Goal: Check status: Check status

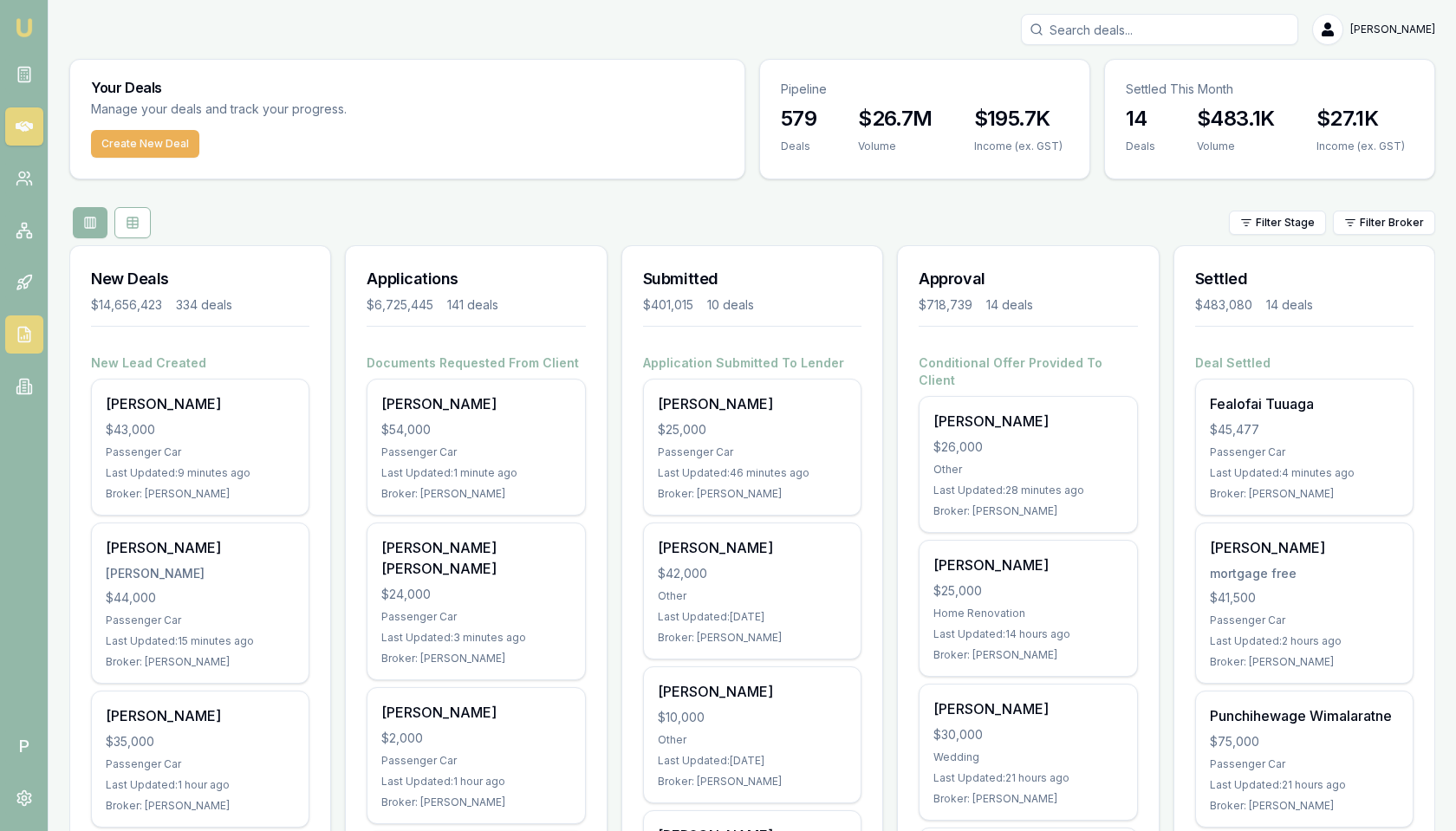
click at [24, 337] on icon at bounding box center [24, 338] width 0 height 3
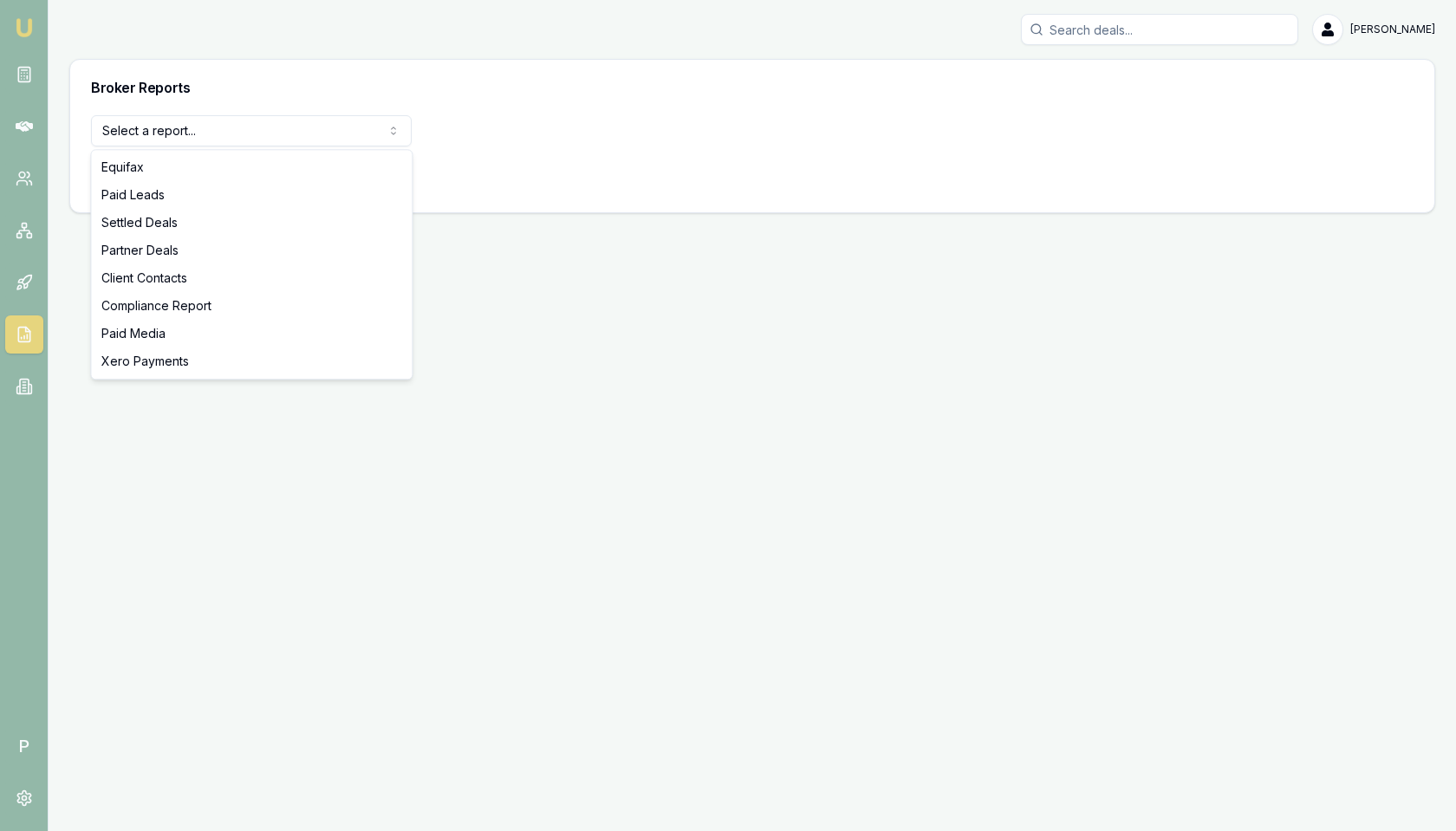
click at [309, 135] on html "Emu Broker P [PERSON_NAME] Toggle Menu Broker Reports Select a report... Equifa…" at bounding box center [728, 416] width 1456 height 831
select select "compliance"
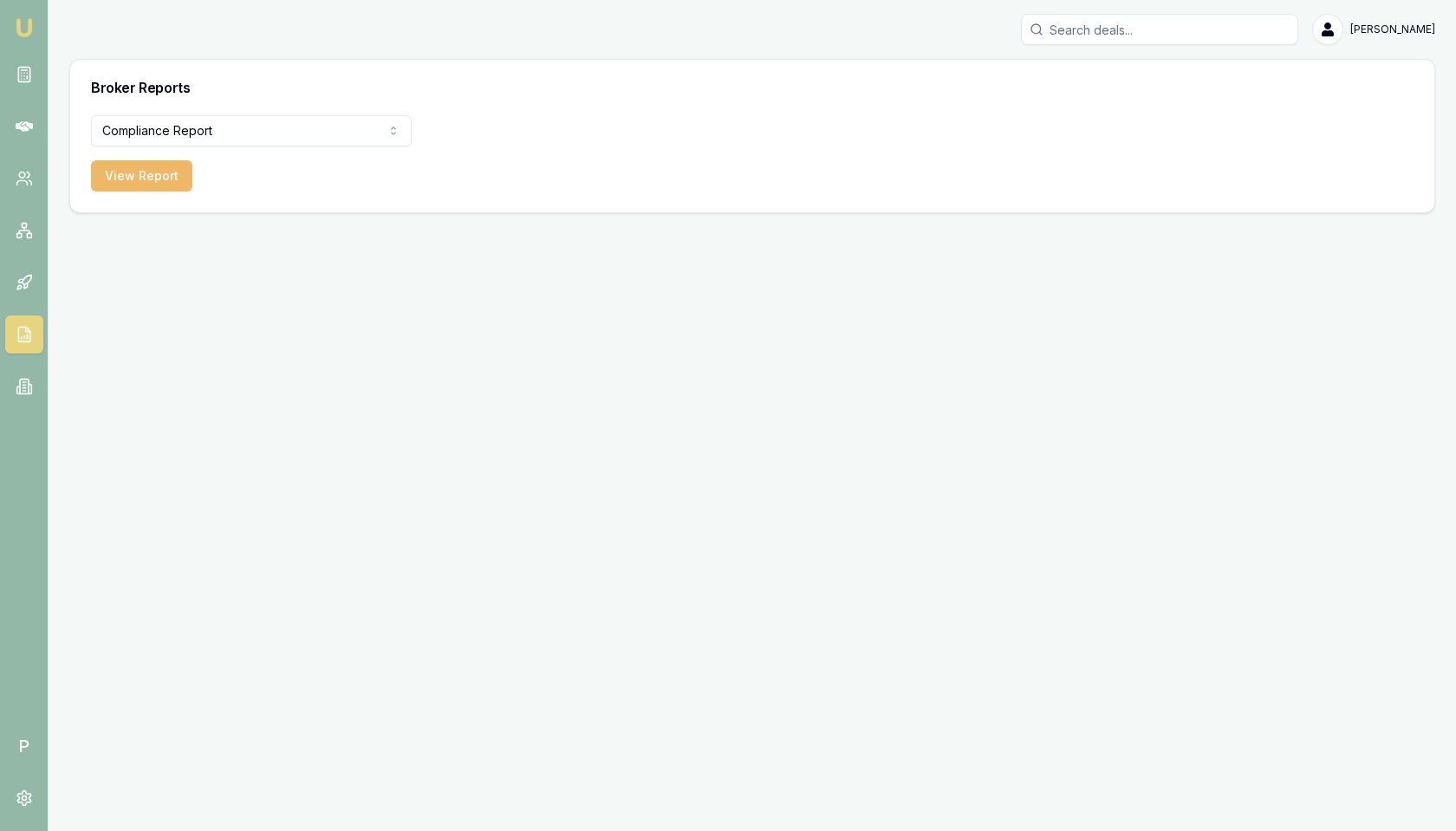
click at [146, 184] on button "View Report" at bounding box center [142, 176] width 102 height 32
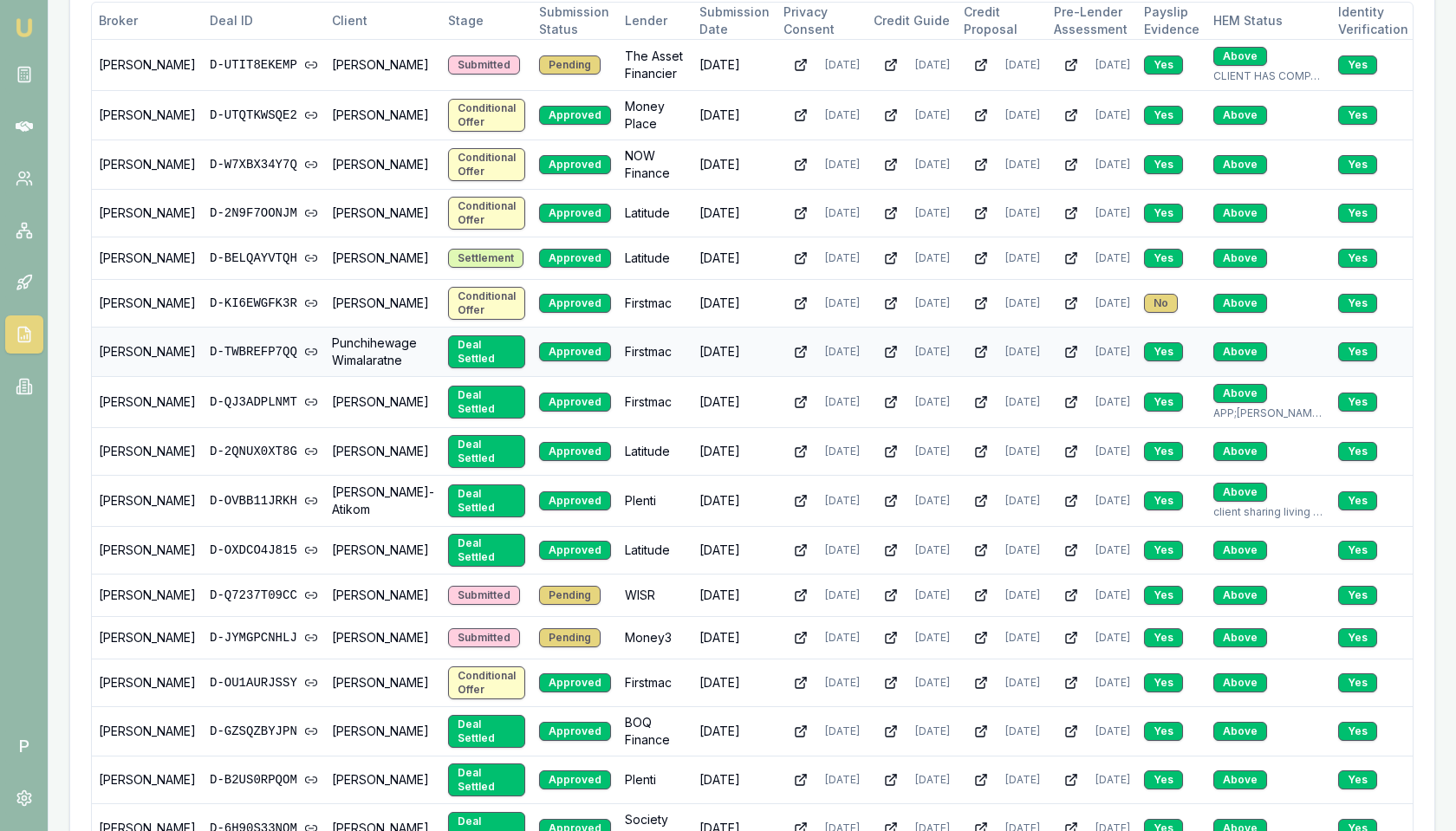
scroll to position [373, 0]
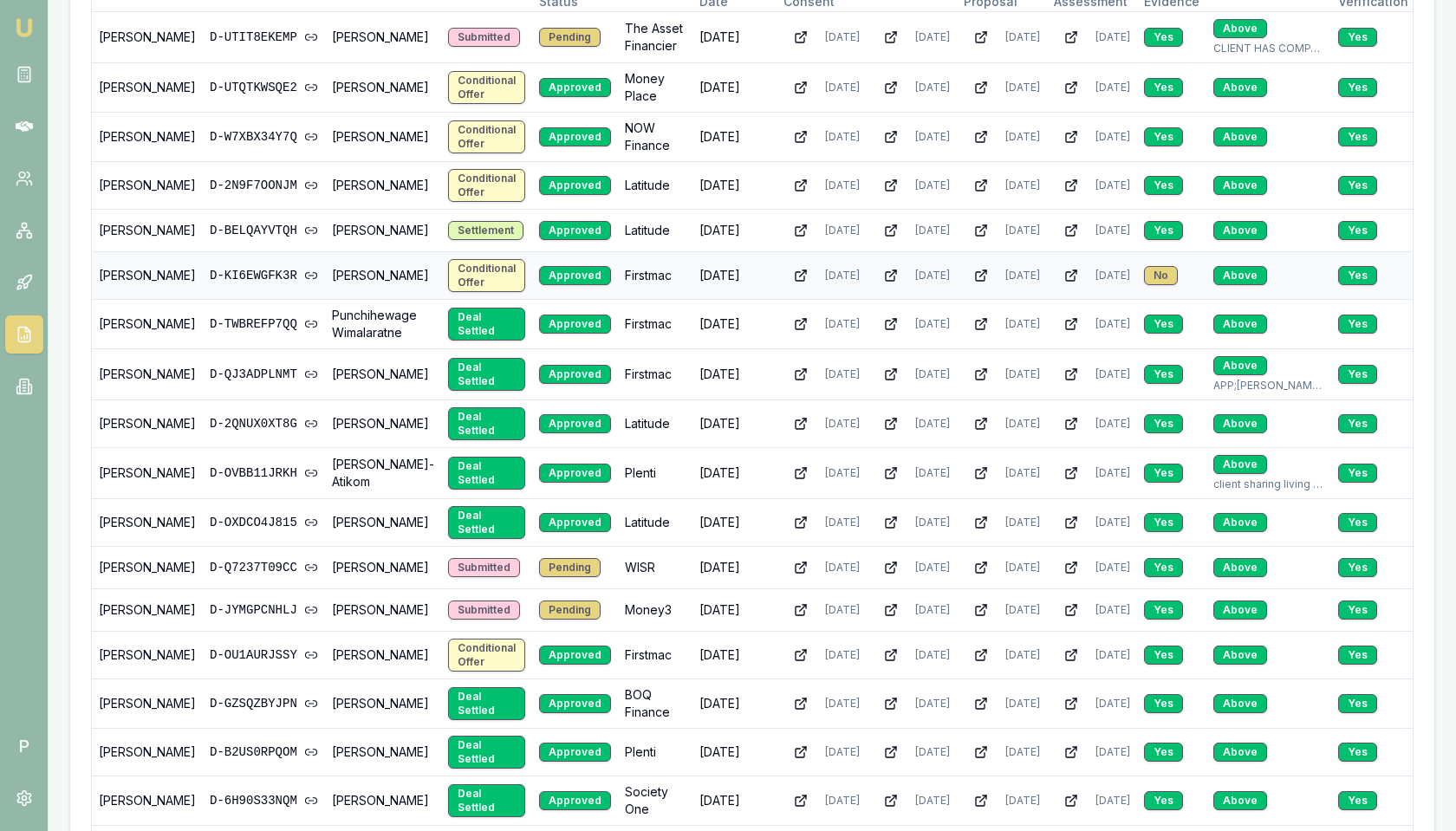
click at [210, 278] on link "D-KI6EWGFK3R" at bounding box center [264, 275] width 108 height 17
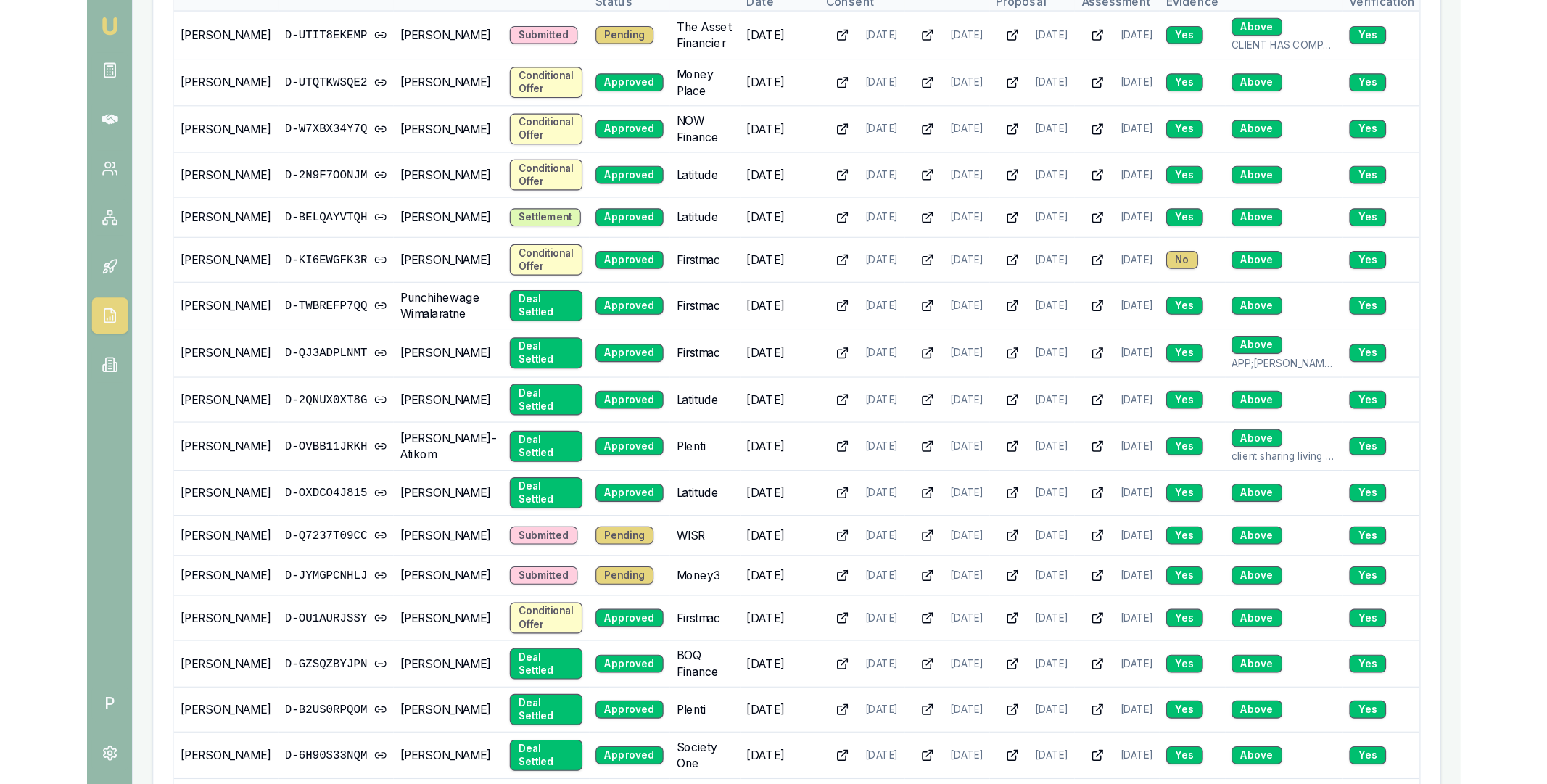
scroll to position [313, 0]
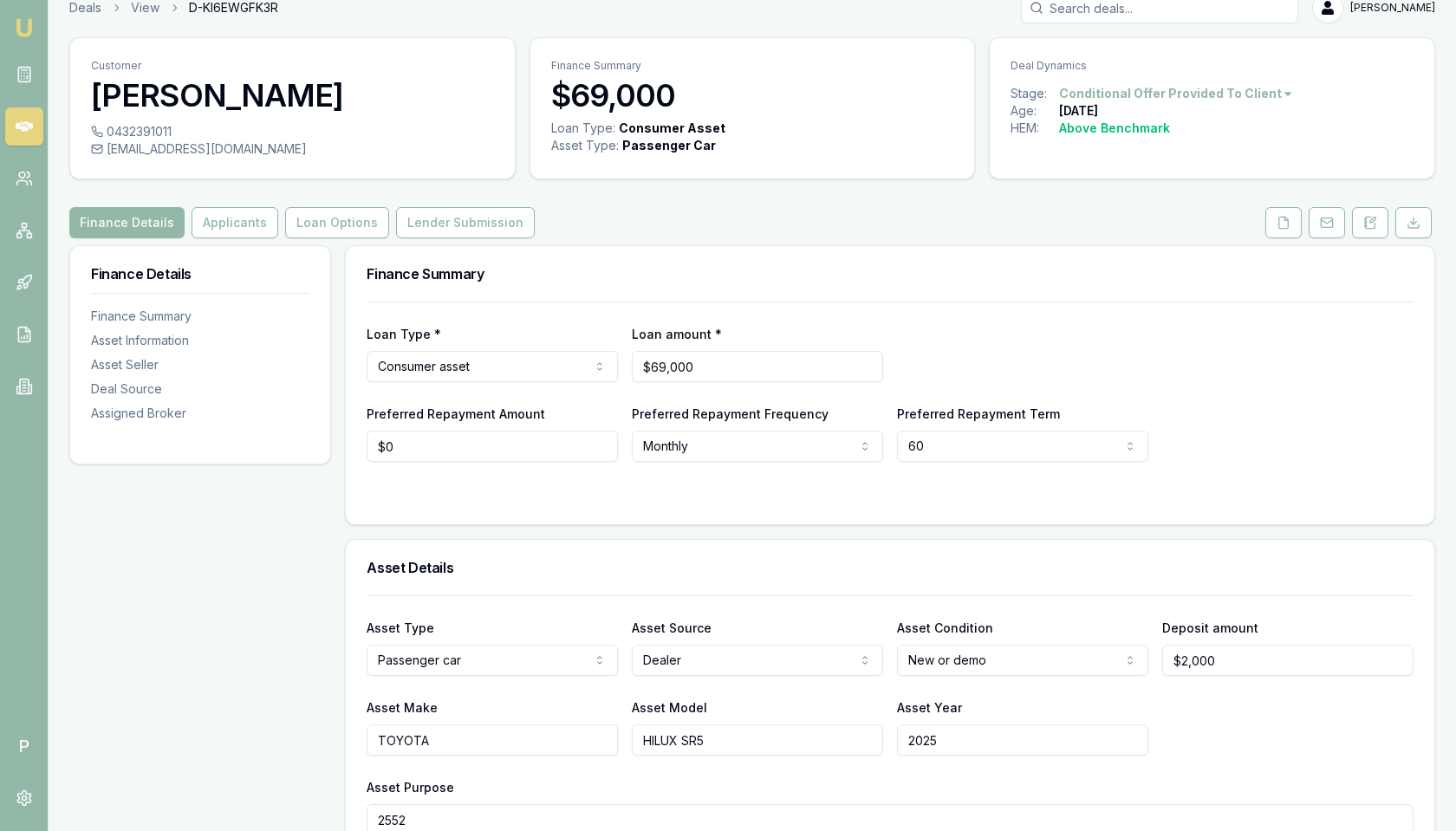
scroll to position [47, 0]
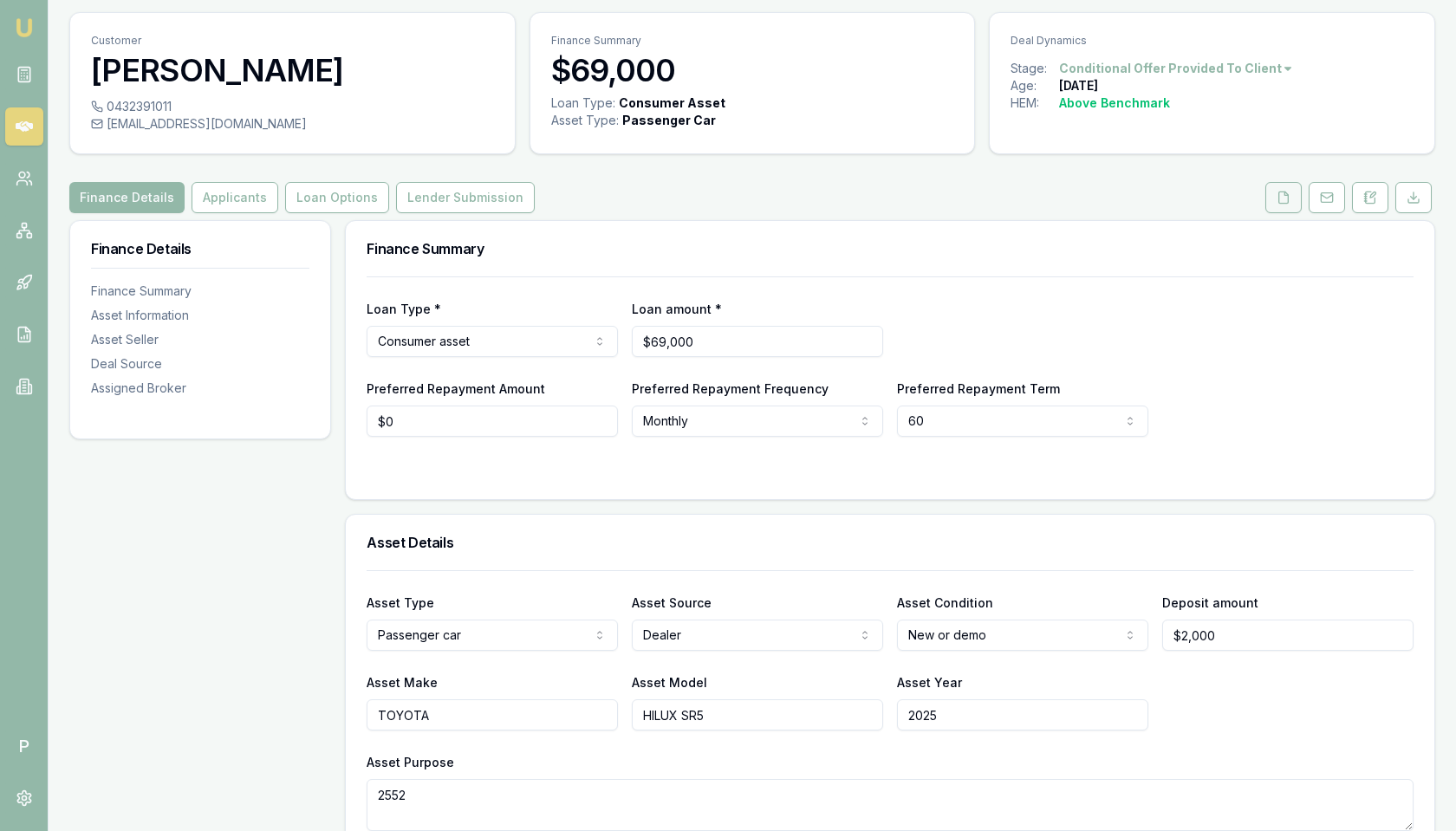
click at [1285, 200] on icon at bounding box center [1283, 198] width 13 height 13
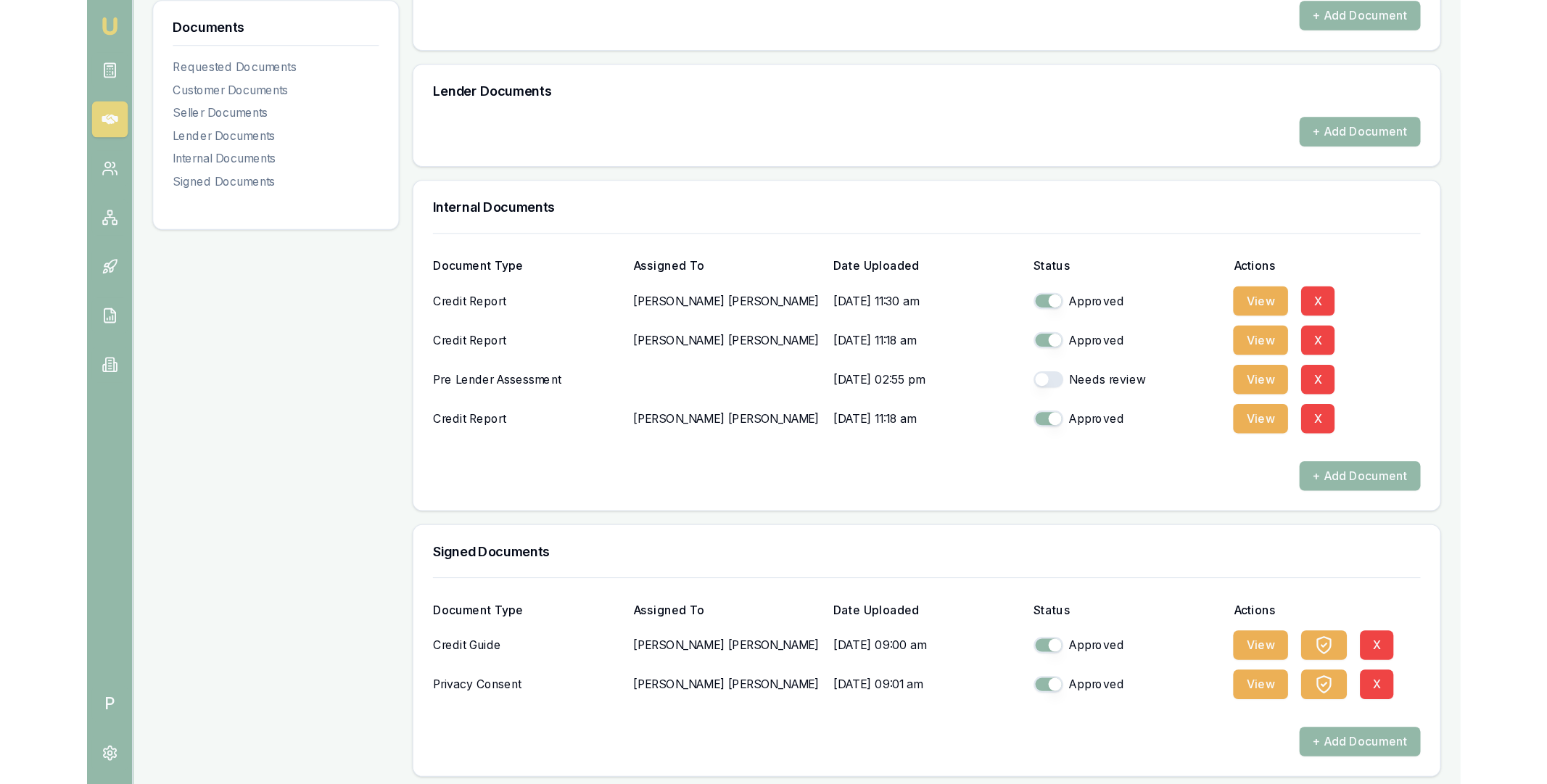
scroll to position [619, 0]
